Goal: Register for event/course

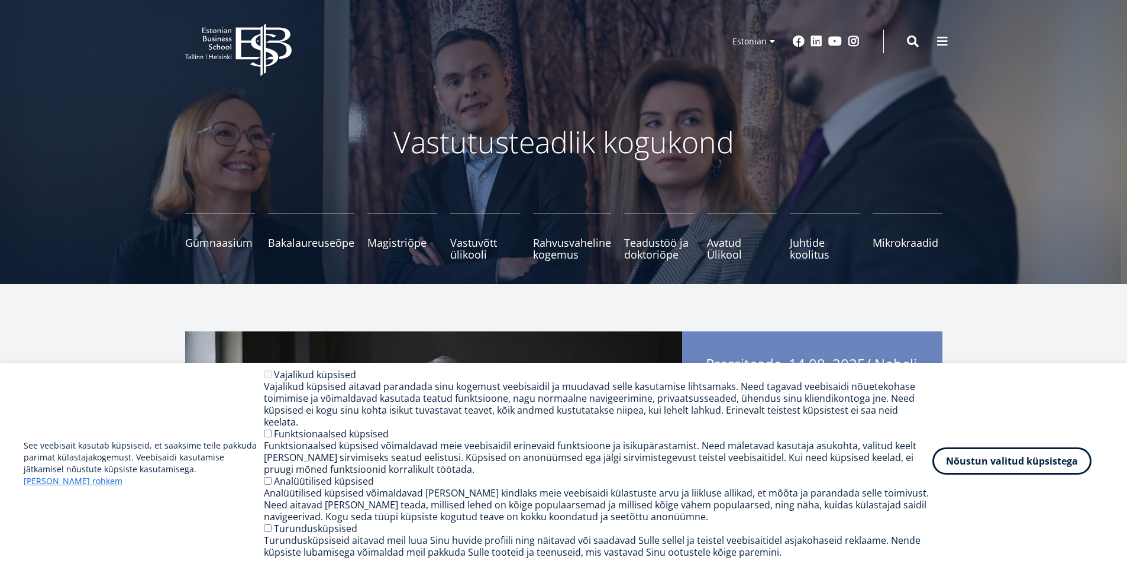
click at [1032, 473] on button "Nõustun valitud küpsistega" at bounding box center [1012, 460] width 159 height 27
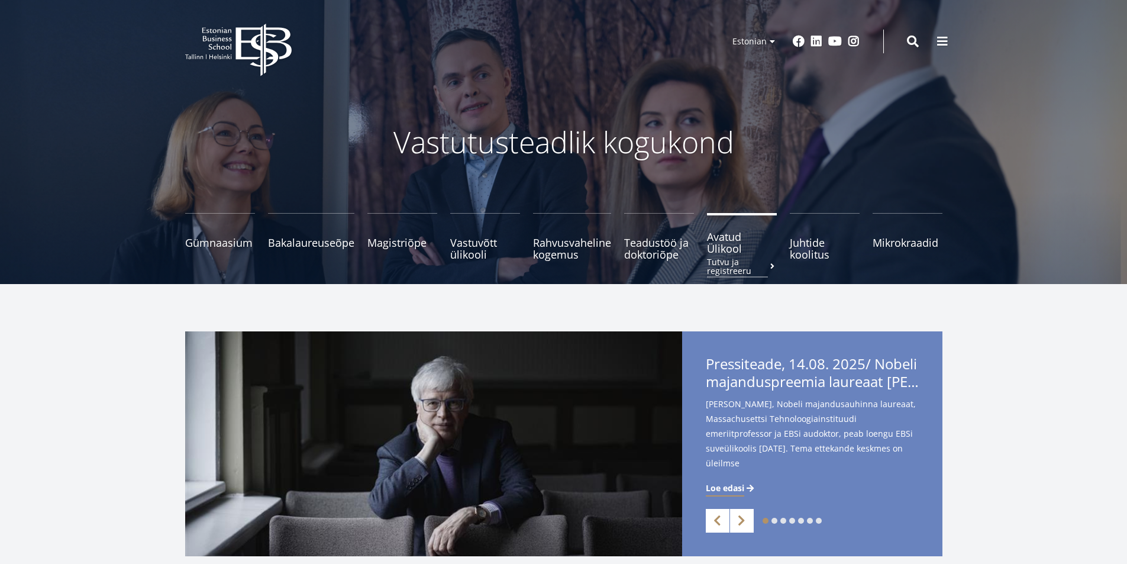
click at [732, 240] on span "Avatud Ülikool Tutvu ja registreeru" at bounding box center [742, 243] width 70 height 24
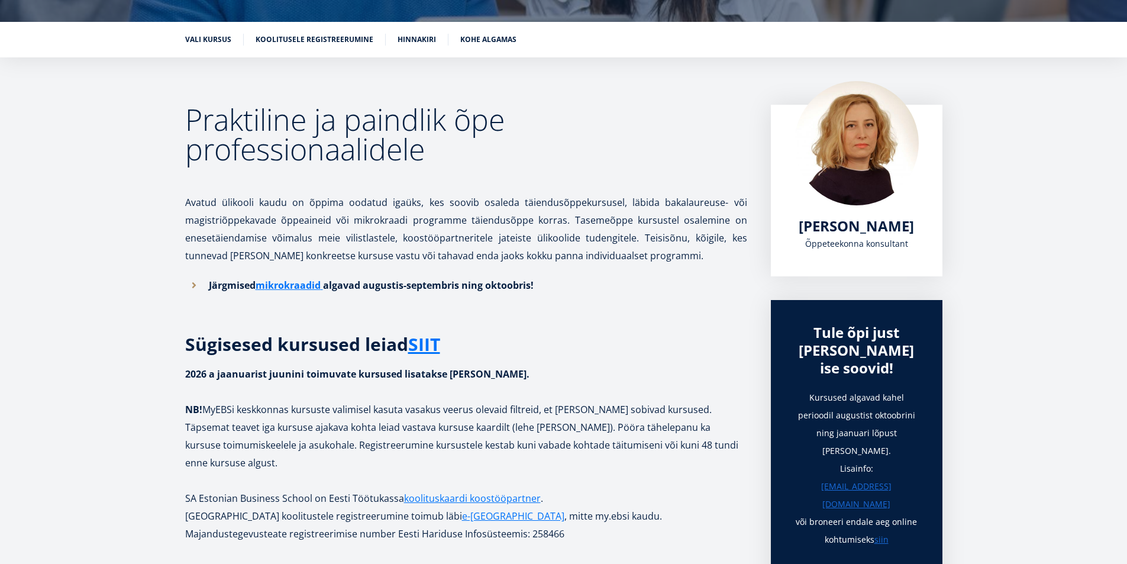
scroll to position [178, 0]
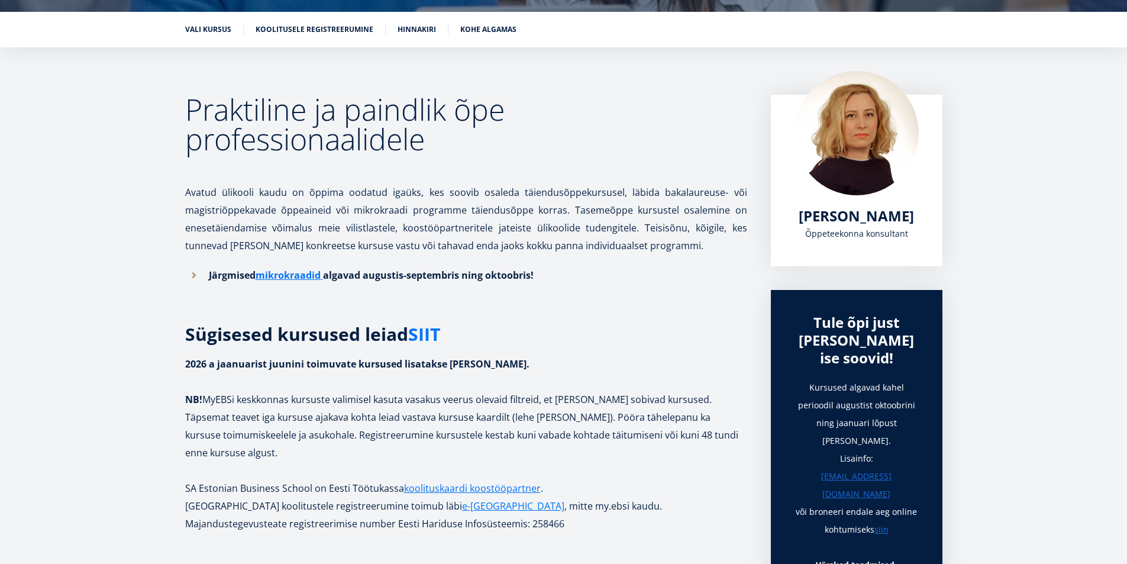
click at [425, 333] on link "SIIT" at bounding box center [424, 334] width 32 height 18
